Goal: Information Seeking & Learning: Learn about a topic

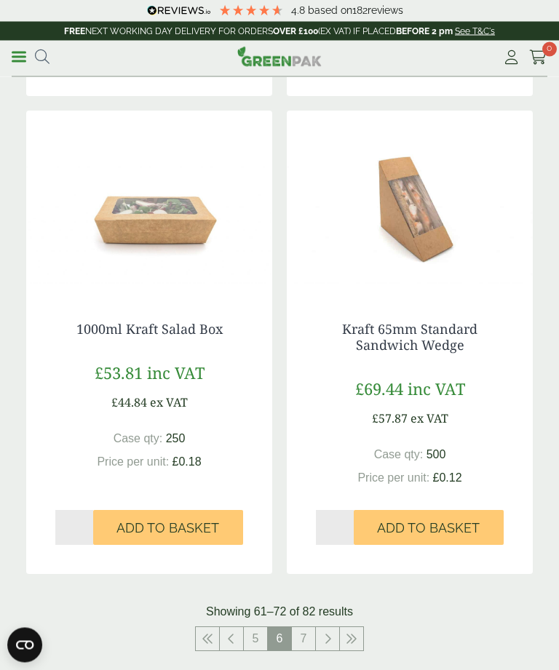
scroll to position [2555, 0]
click at [142, 213] on img at bounding box center [149, 202] width 246 height 182
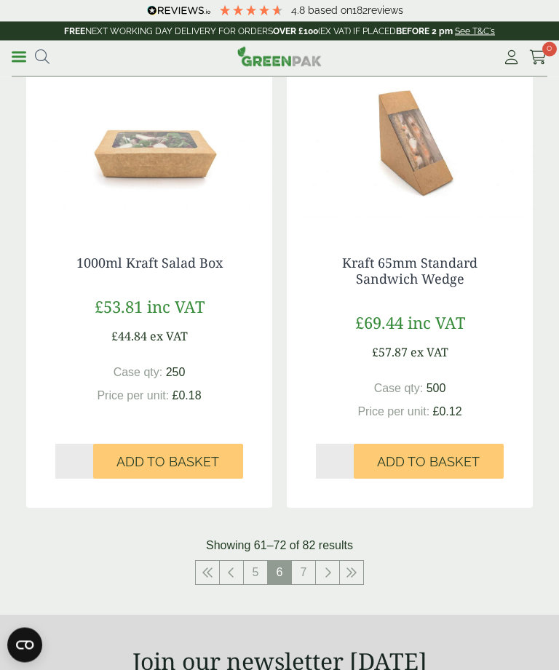
scroll to position [2620, 0]
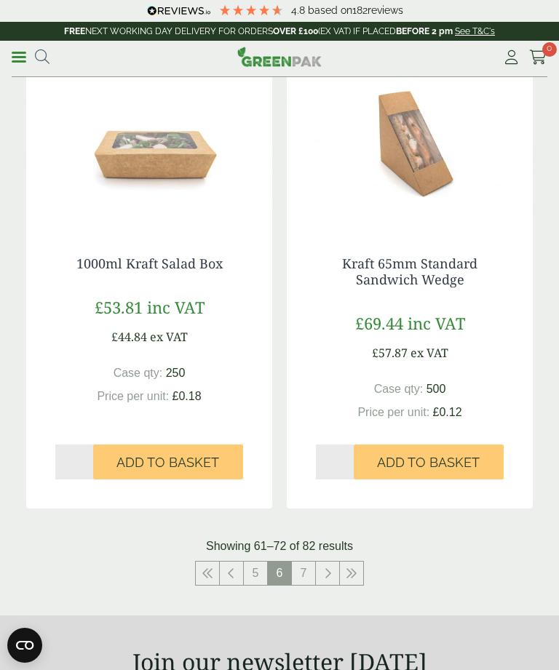
click at [306, 566] on link "7" at bounding box center [303, 573] width 23 height 23
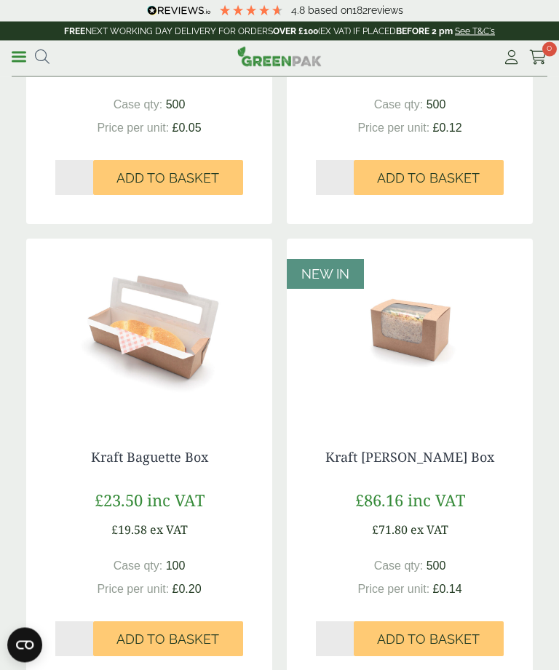
scroll to position [520, 0]
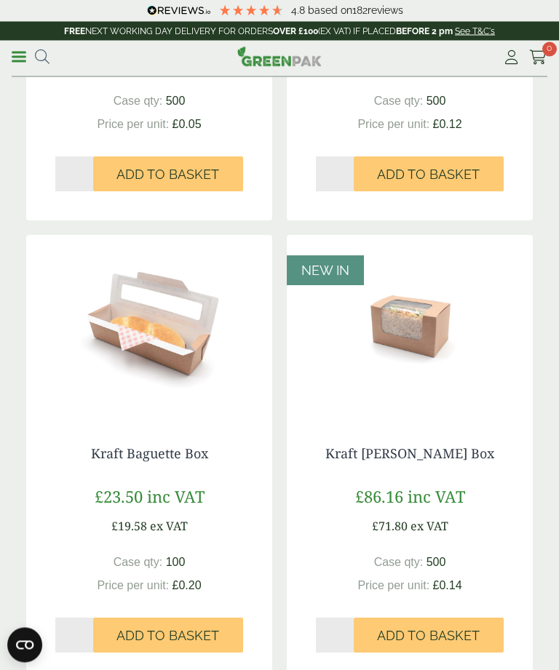
click at [118, 448] on link "Kraft Baguette Box" at bounding box center [149, 453] width 117 height 17
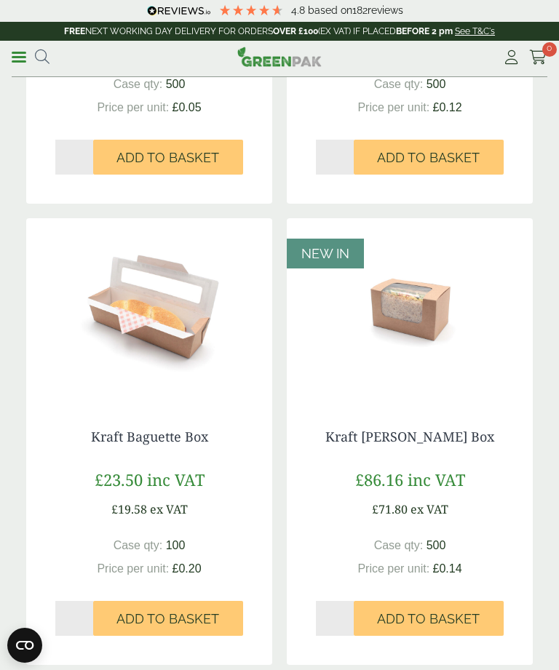
scroll to position [536, 0]
click at [428, 432] on link "Kraft [PERSON_NAME] Box" at bounding box center [409, 437] width 169 height 17
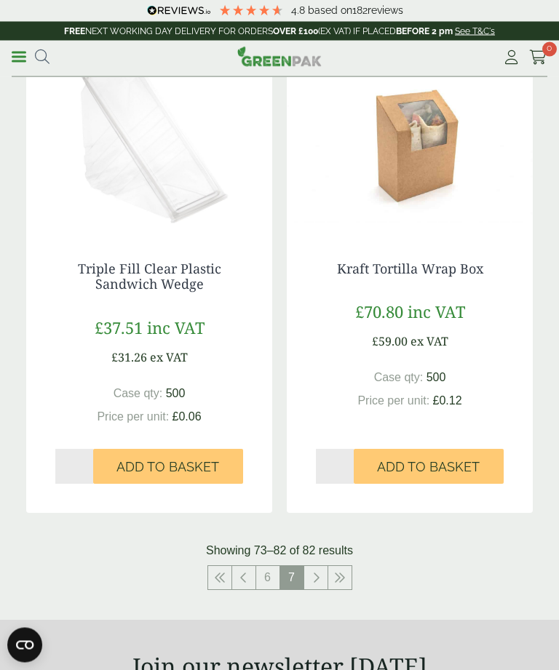
scroll to position [2123, 0]
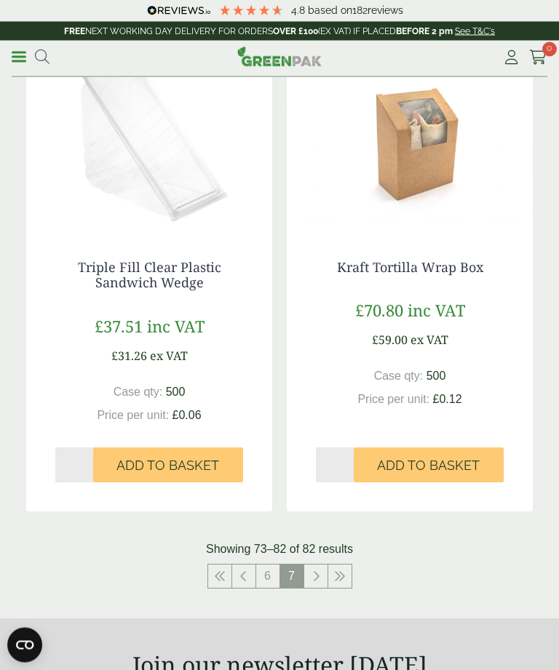
click at [314, 571] on icon at bounding box center [315, 577] width 7 height 12
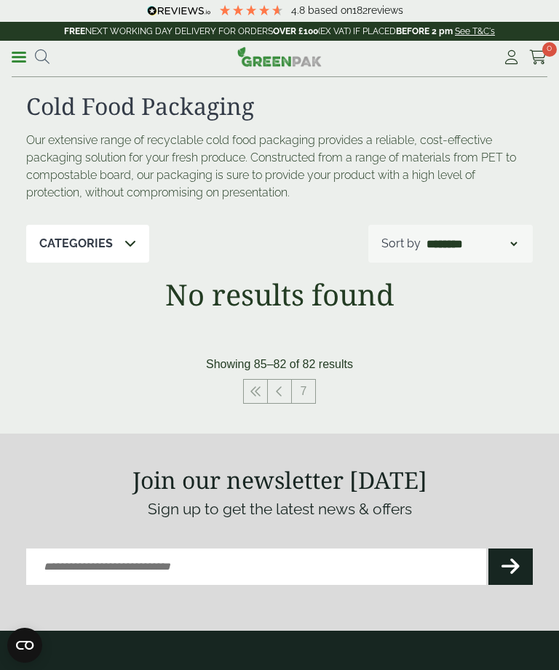
click at [19, 49] on link "Menu" at bounding box center [19, 56] width 15 height 15
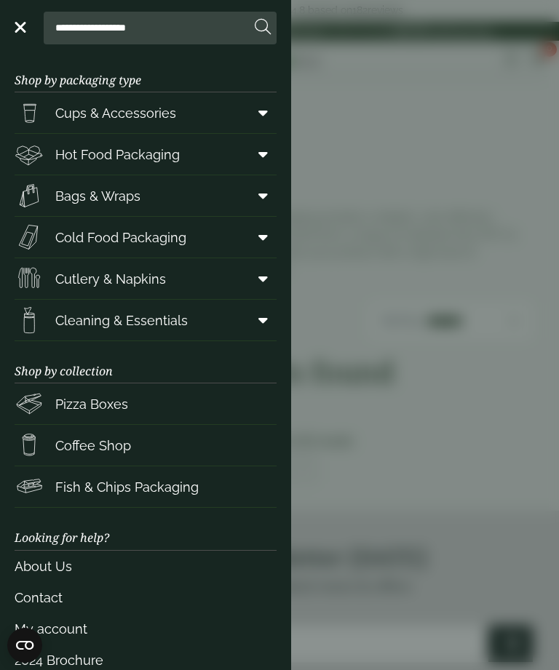
click at [66, 106] on span "Cups & Accessories" at bounding box center [115, 113] width 121 height 20
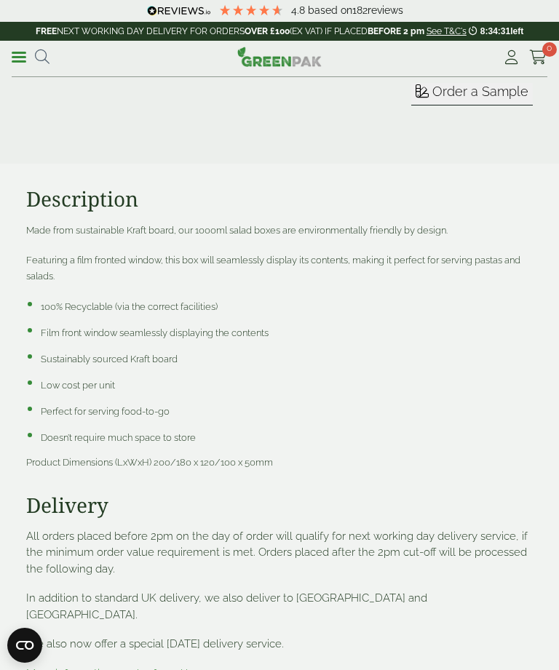
scroll to position [778, 0]
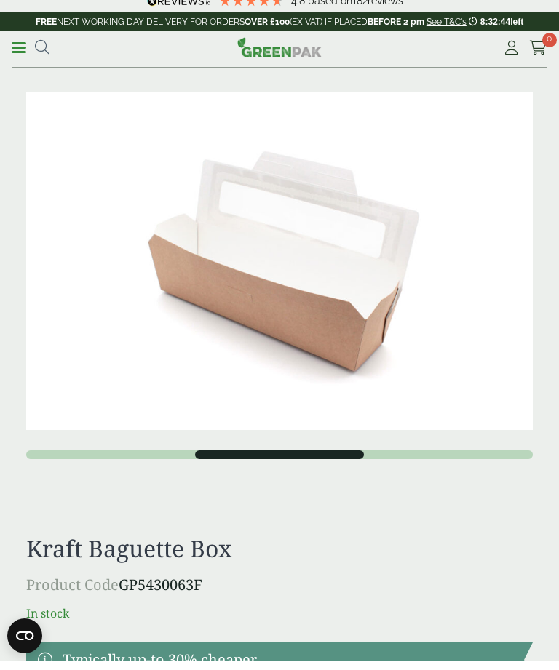
scroll to position [28, 0]
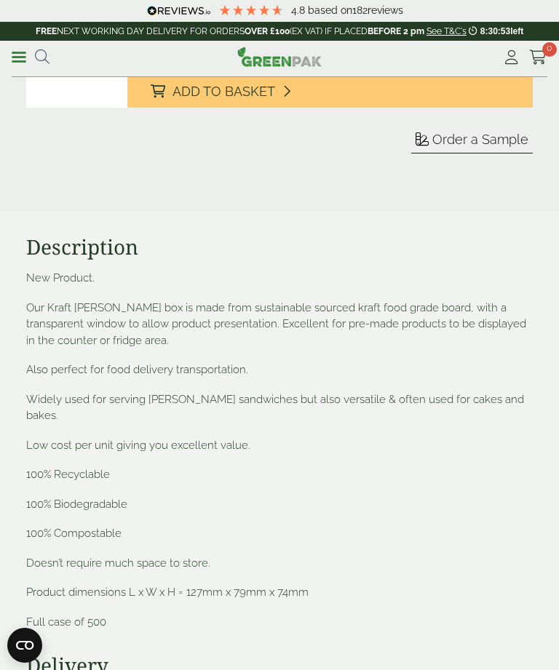
scroll to position [728, 0]
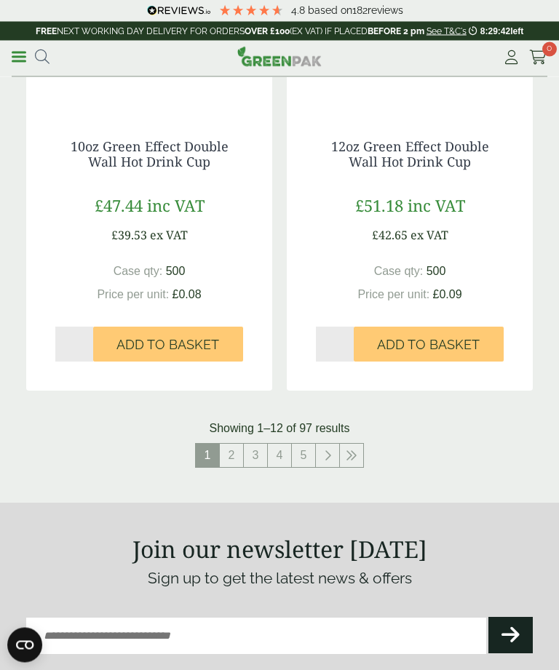
scroll to position [2656, 0]
click at [237, 448] on link "2" at bounding box center [231, 455] width 23 height 23
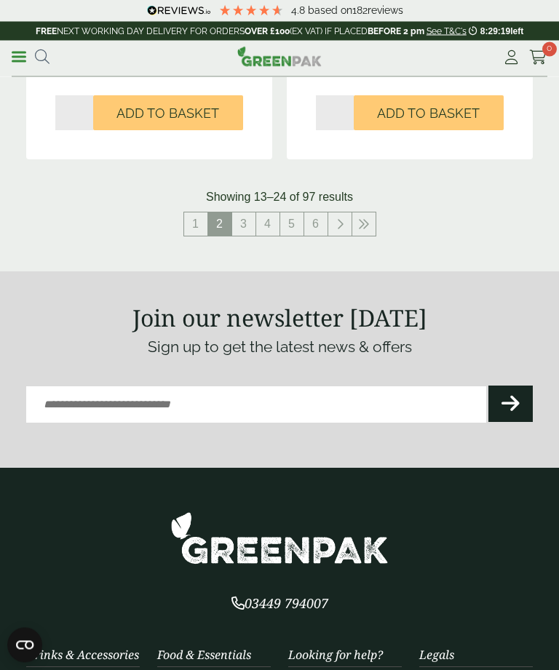
scroll to position [2842, 0]
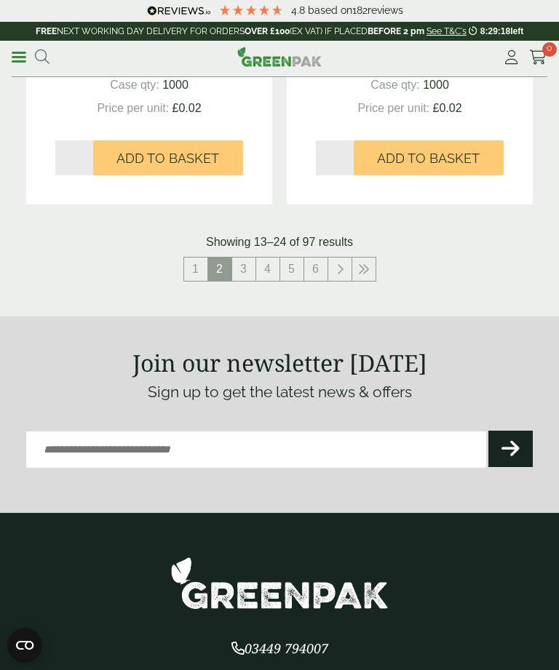
click at [253, 263] on link "3" at bounding box center [243, 269] width 23 height 23
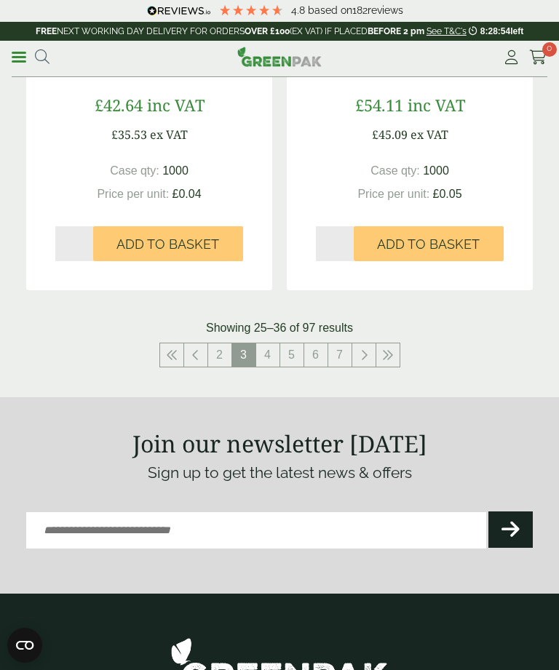
scroll to position [2711, 0]
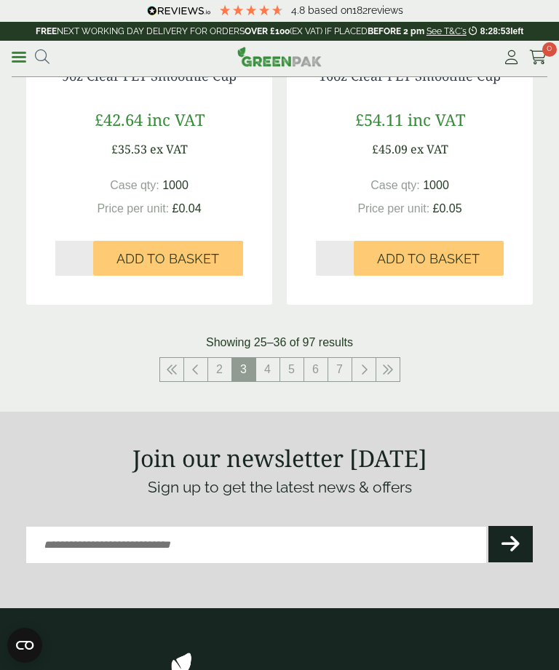
click at [269, 358] on link "4" at bounding box center [267, 369] width 23 height 23
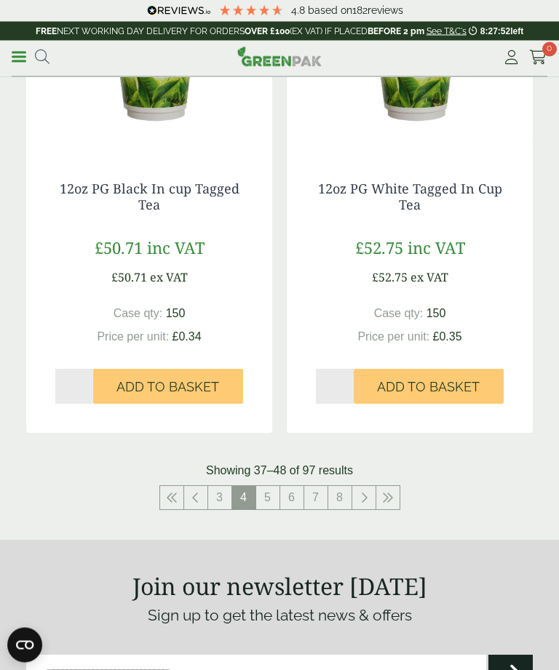
scroll to position [2676, 0]
click at [266, 489] on link "5" at bounding box center [267, 497] width 23 height 23
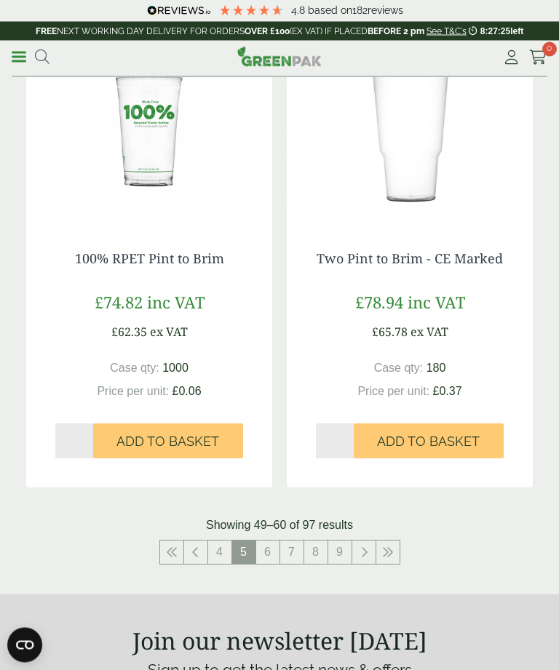
scroll to position [2569, 0]
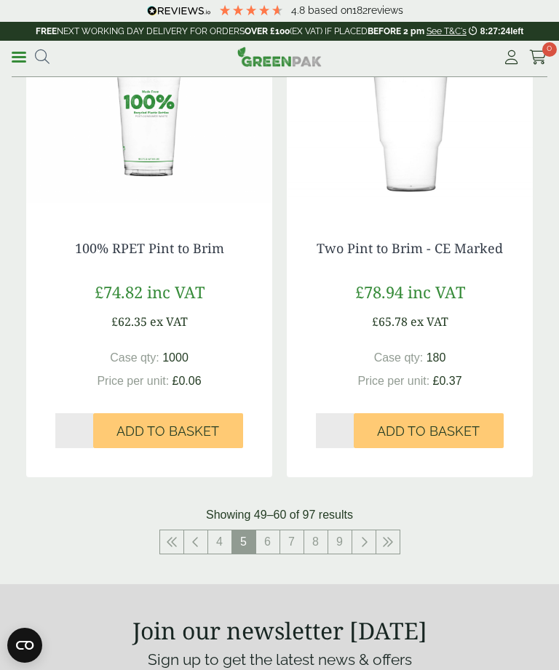
click at [269, 536] on link "6" at bounding box center [267, 542] width 23 height 23
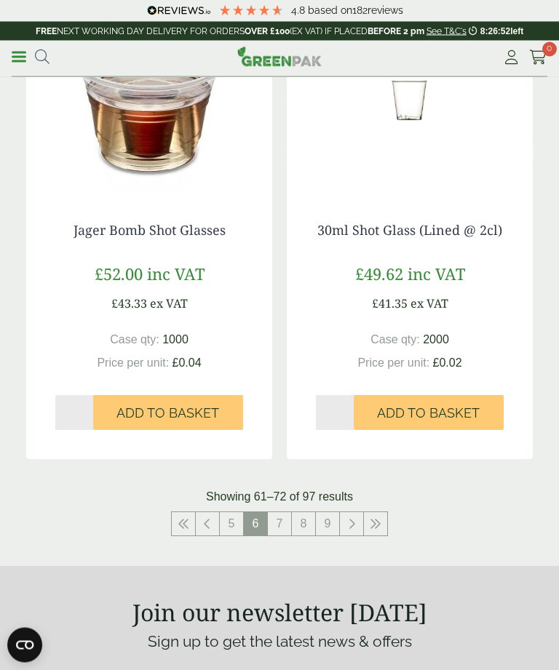
scroll to position [2635, 0]
click at [275, 515] on link "7" at bounding box center [279, 523] width 23 height 23
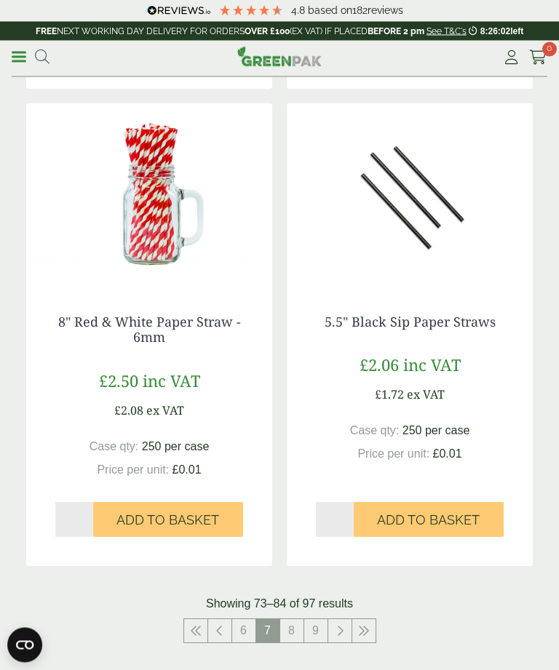
scroll to position [2512, 0]
click at [296, 622] on link "8" at bounding box center [291, 630] width 23 height 23
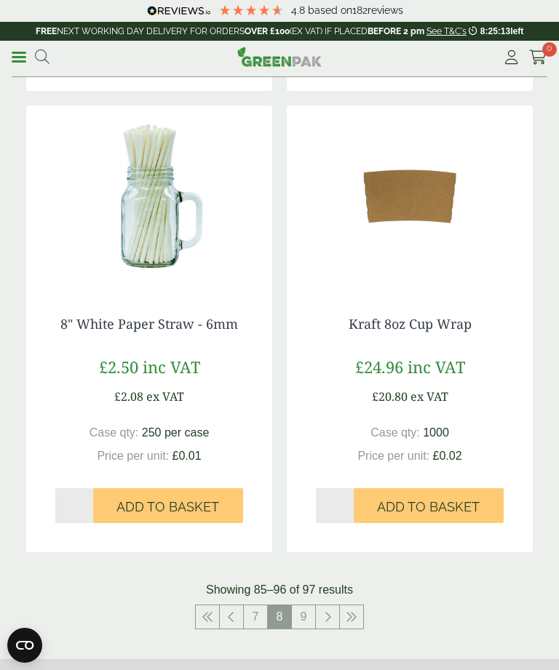
scroll to position [2510, 0]
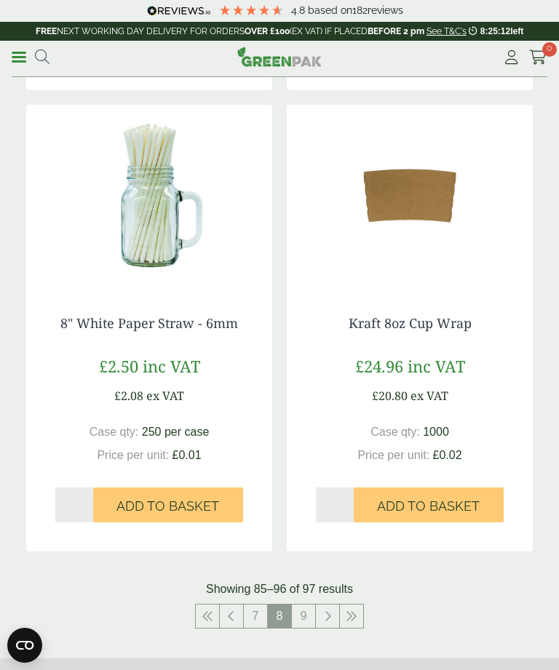
click at [312, 612] on link "9" at bounding box center [303, 616] width 23 height 23
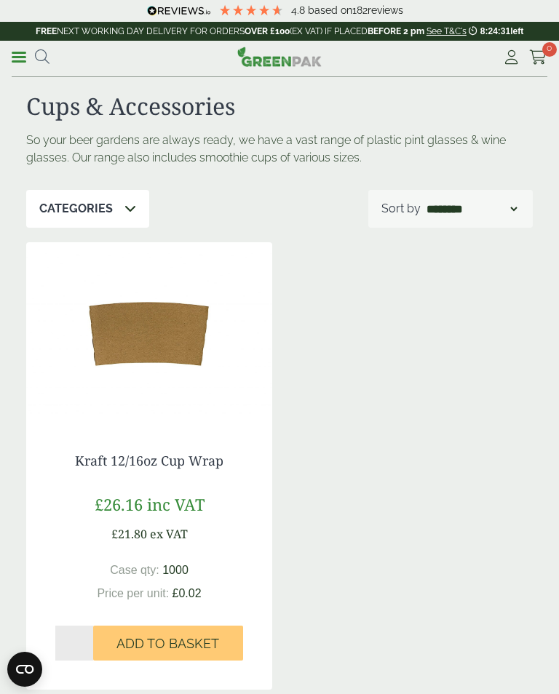
click at [28, 9] on div "4.8 Based on 182 reviews" at bounding box center [275, 12] width 542 height 17
click at [23, 11] on div "4.8 Based on 182 reviews" at bounding box center [275, 12] width 542 height 17
